Goal: Find specific fact

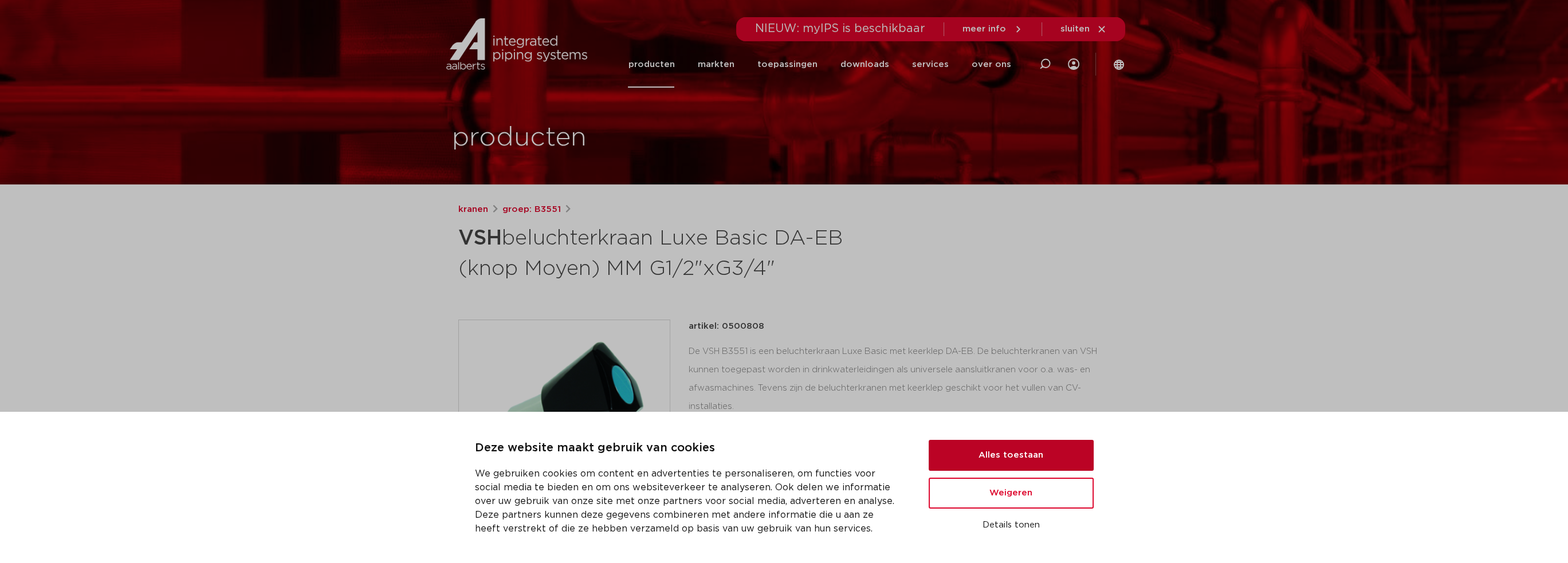
click at [976, 448] on button "Alles toestaan" at bounding box center [1011, 455] width 165 height 31
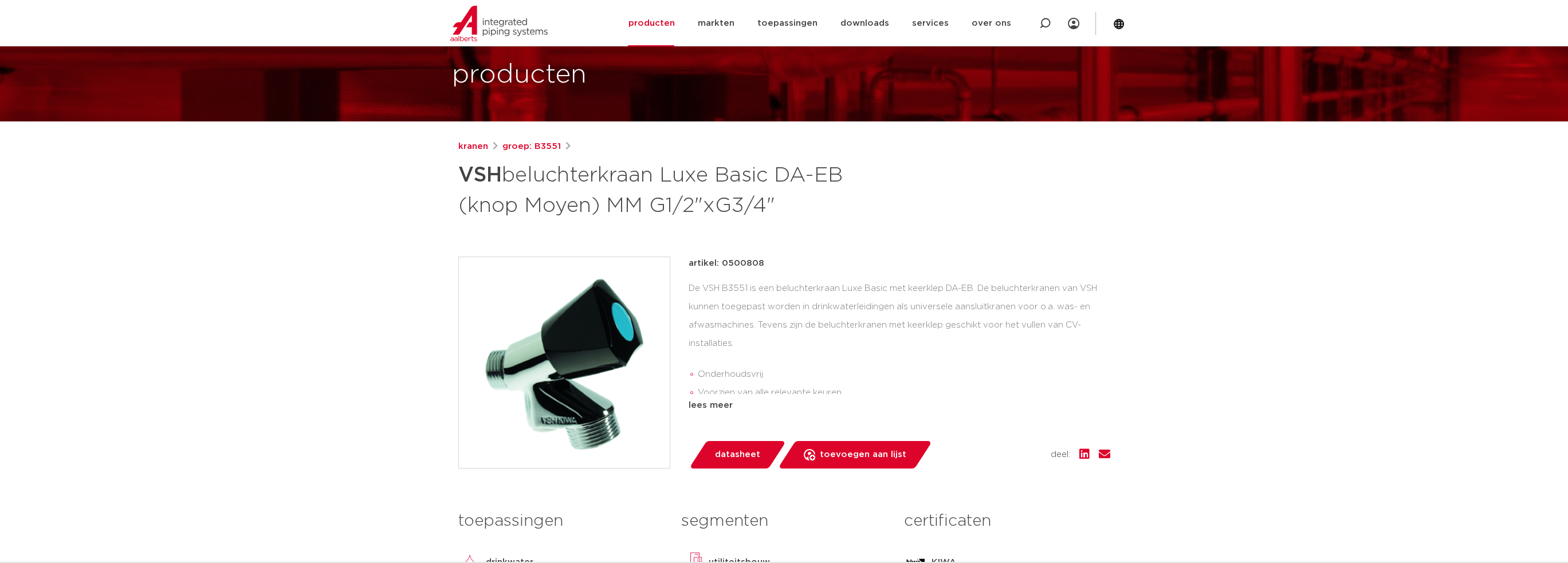
scroll to position [57, 0]
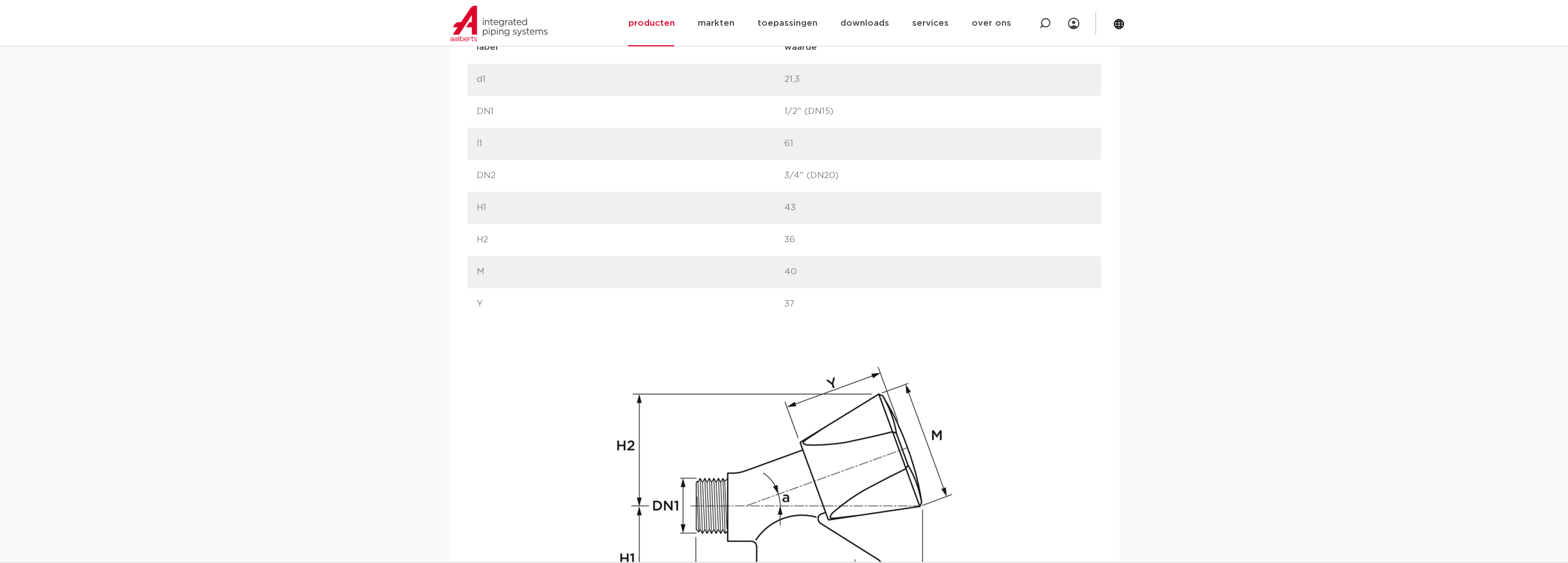
scroll to position [573, 0]
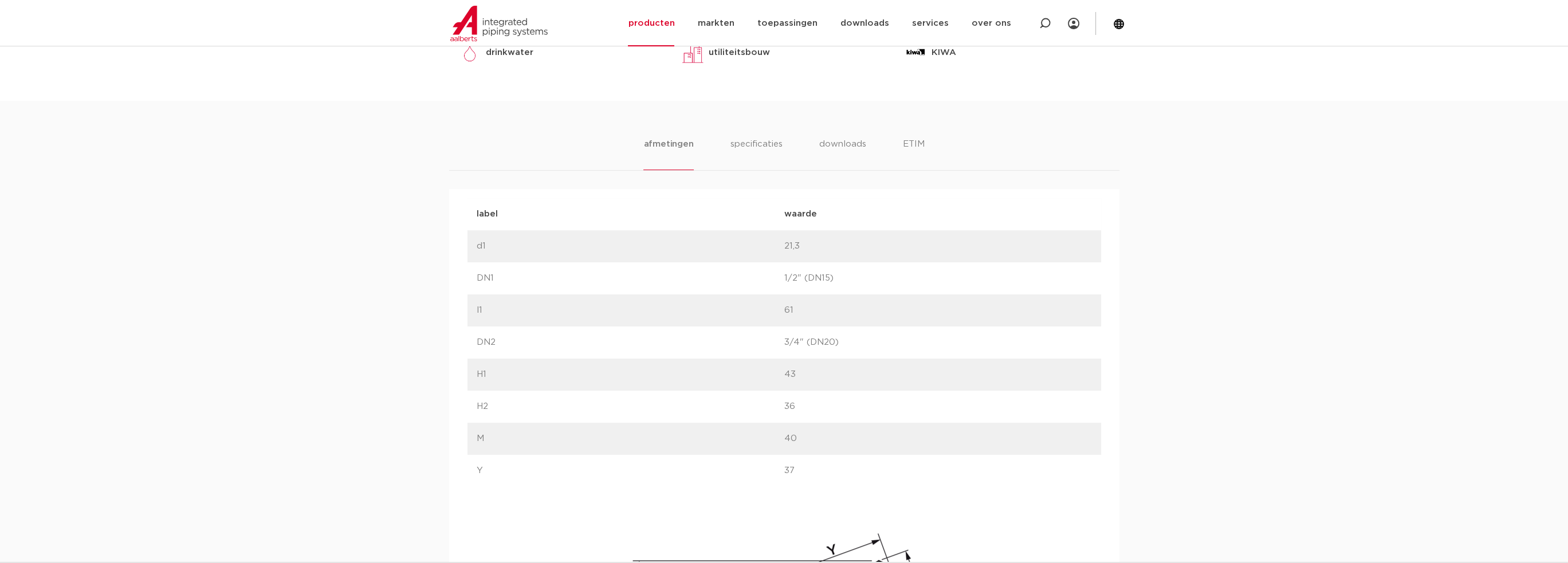
drag, startPoint x: 807, startPoint y: 277, endPoint x: 828, endPoint y: 279, distance: 21.1
click at [828, 279] on p "1/2" (DN15)" at bounding box center [937, 278] width 307 height 14
copy p "DN15"
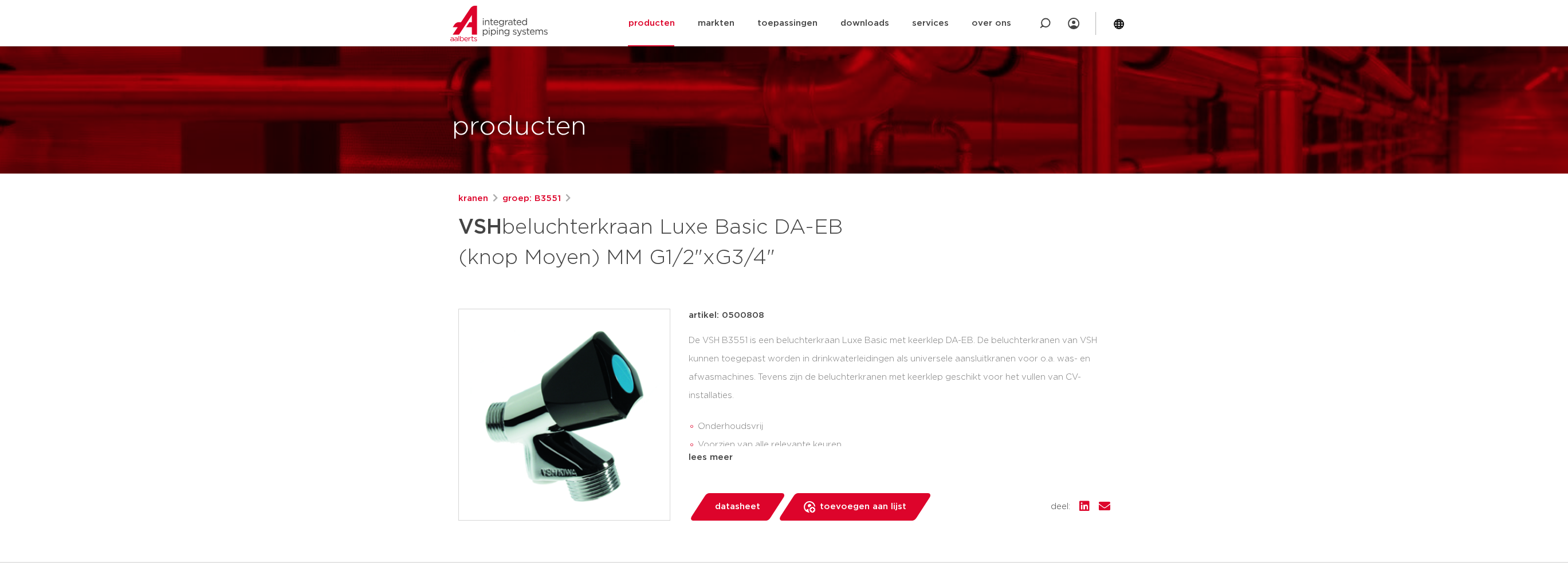
scroll to position [0, 0]
